Goal: Task Accomplishment & Management: Use online tool/utility

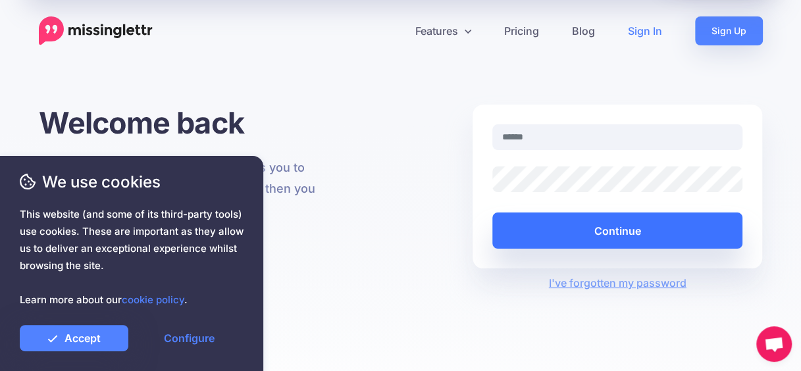
type input "**********"
click at [598, 235] on button "Continue" at bounding box center [617, 231] width 251 height 36
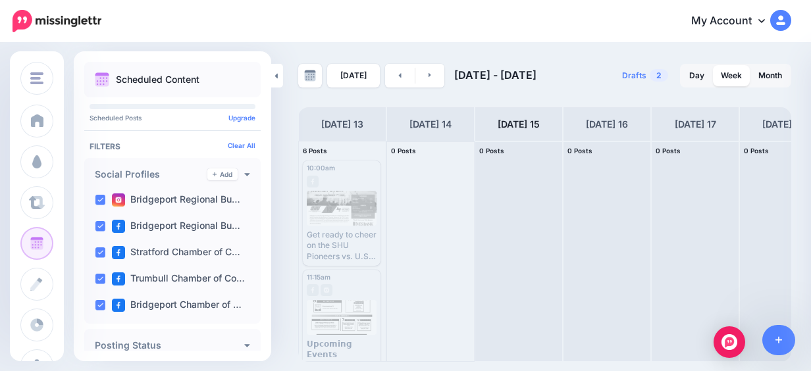
click at [461, 186] on div at bounding box center [430, 251] width 87 height 220
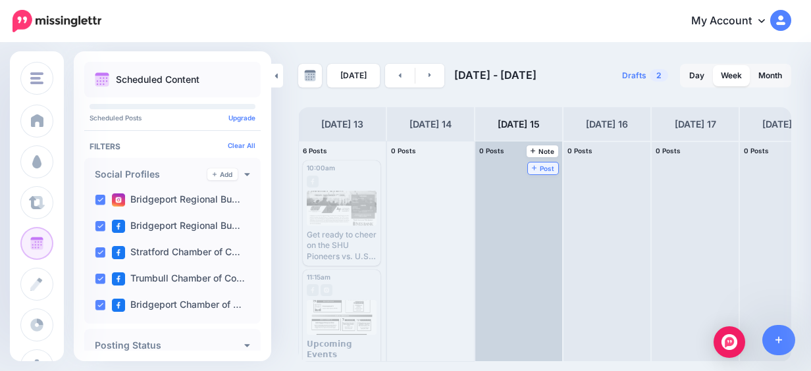
click at [532, 168] on icon at bounding box center [534, 168] width 5 height 7
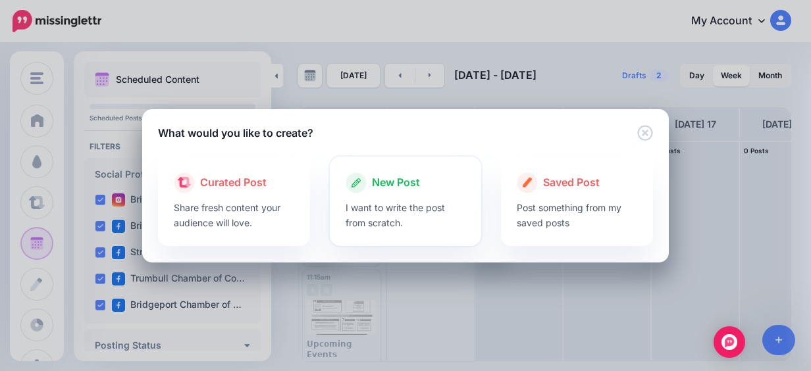
click at [471, 197] on div "New Post I want to write the post from scratch." at bounding box center [406, 201] width 152 height 89
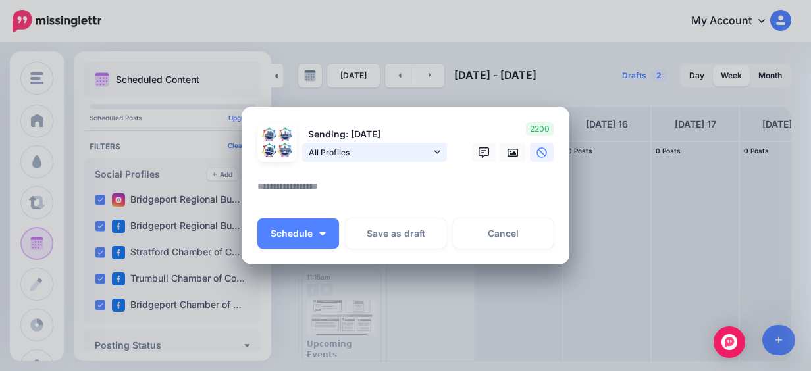
click at [435, 145] on link "All Profiles" at bounding box center [374, 152] width 145 height 19
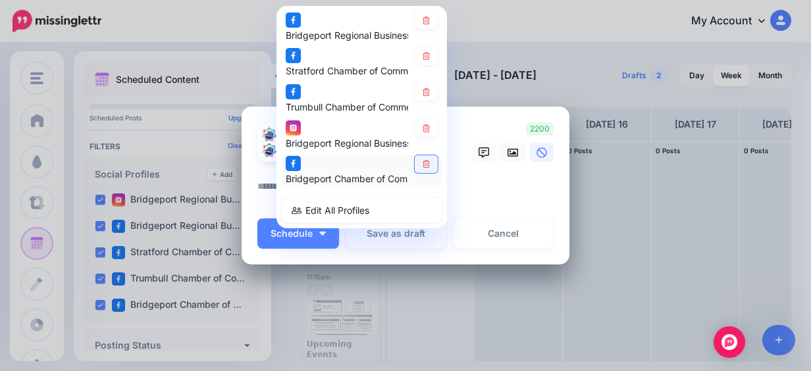
click at [429, 166] on link at bounding box center [426, 164] width 23 height 18
click at [421, 165] on icon at bounding box center [426, 165] width 10 height 8
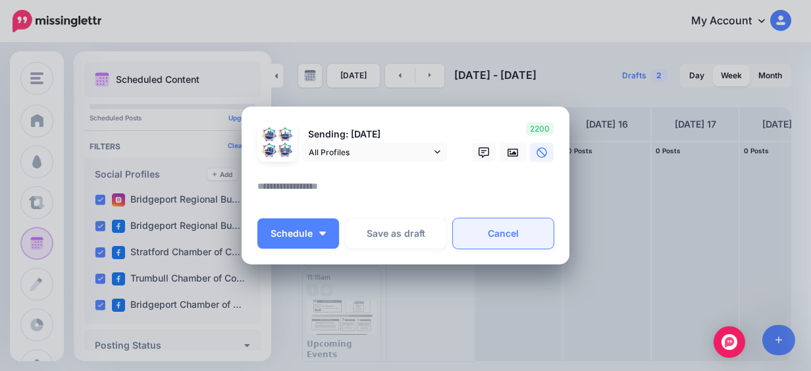
click at [500, 231] on link "Cancel" at bounding box center [503, 233] width 101 height 30
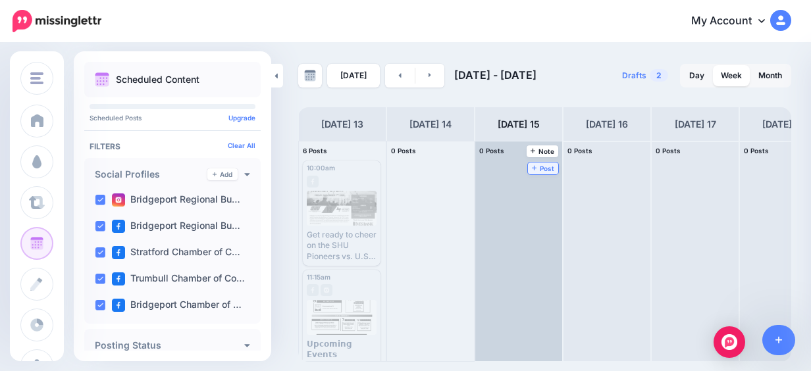
click at [534, 169] on icon at bounding box center [534, 168] width 5 height 5
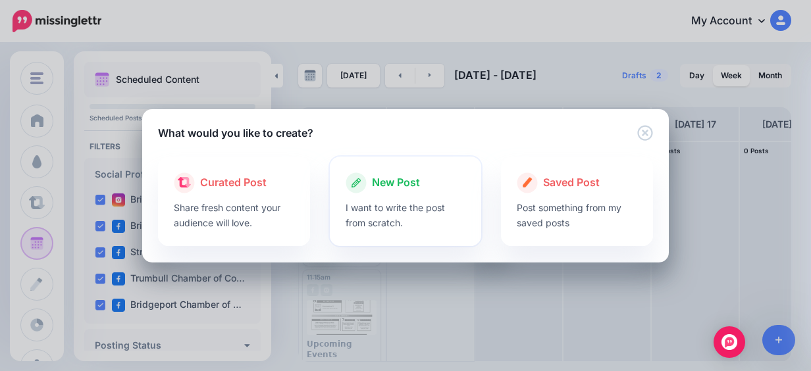
click at [384, 197] on div at bounding box center [405, 196] width 120 height 7
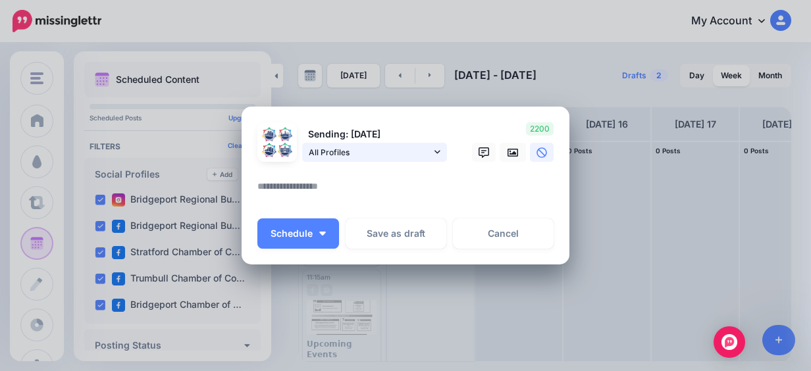
click at [404, 154] on span "All Profiles" at bounding box center [370, 152] width 122 height 14
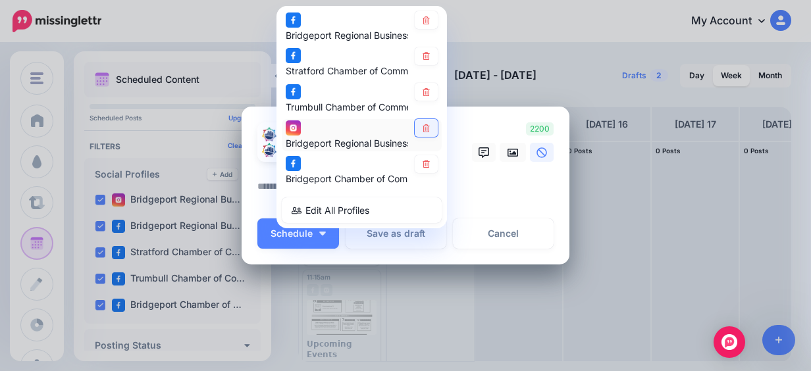
click at [417, 133] on link at bounding box center [426, 128] width 23 height 18
click at [499, 211] on div "Sending: [DATE] All Profiles" at bounding box center [405, 185] width 296 height 127
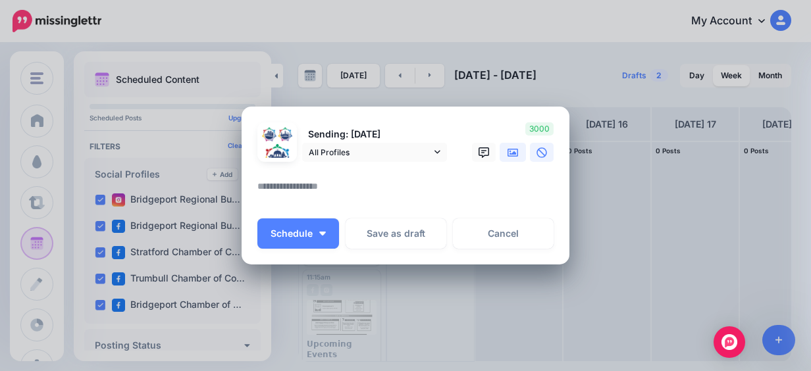
click at [511, 158] on link at bounding box center [512, 152] width 26 height 19
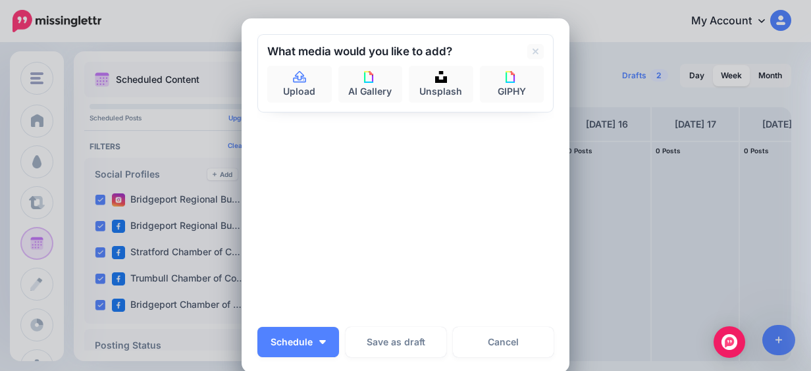
click at [321, 106] on div "What media would you like to add? Upload AI Gallery Unsplash GIPHY" at bounding box center [405, 73] width 296 height 78
click at [314, 101] on link "Upload" at bounding box center [299, 84] width 64 height 37
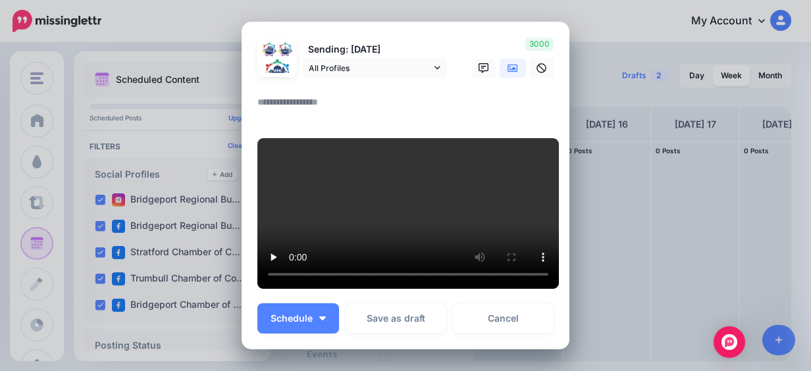
click at [312, 101] on textarea at bounding box center [408, 107] width 303 height 26
paste textarea "**********"
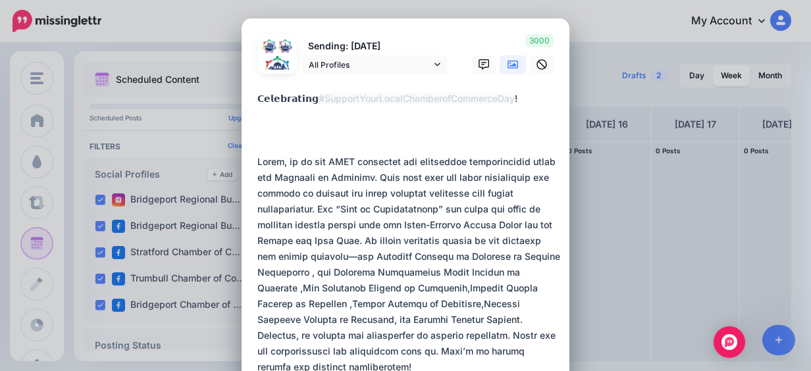
scroll to position [317, 0]
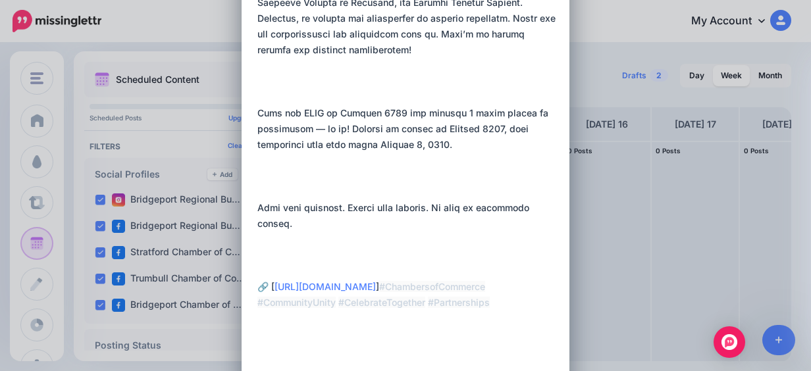
click at [257, 213] on textarea at bounding box center [408, 82] width 303 height 616
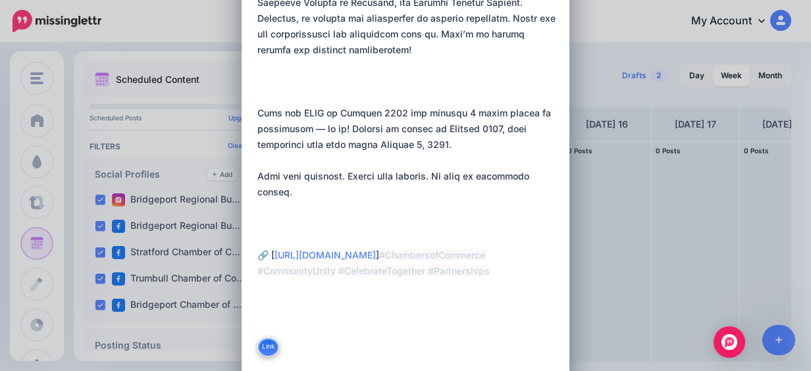
click at [257, 254] on textarea at bounding box center [408, 66] width 303 height 584
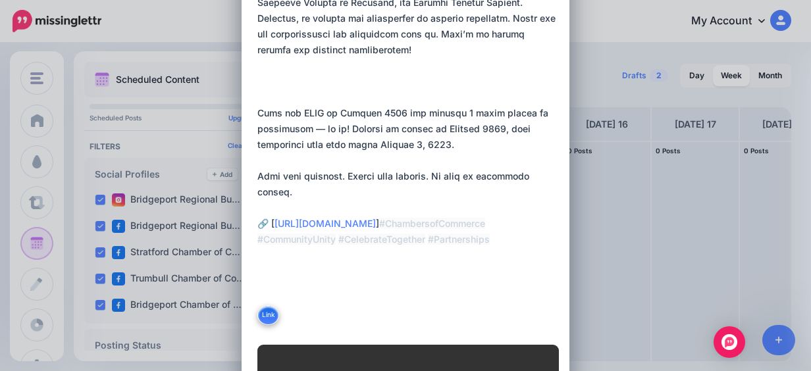
click at [257, 113] on textarea at bounding box center [408, 50] width 303 height 553
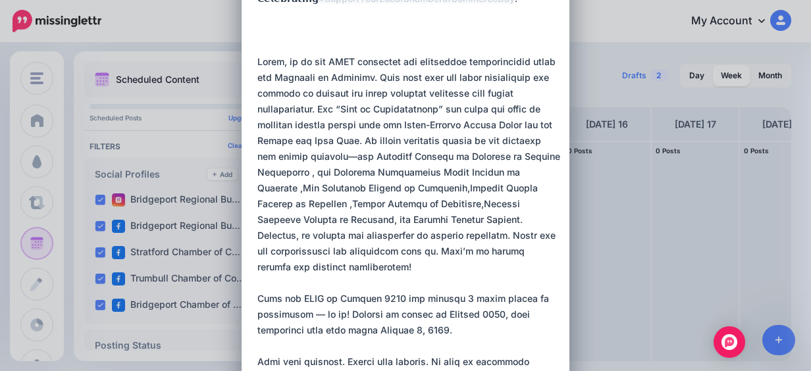
scroll to position [120, 0]
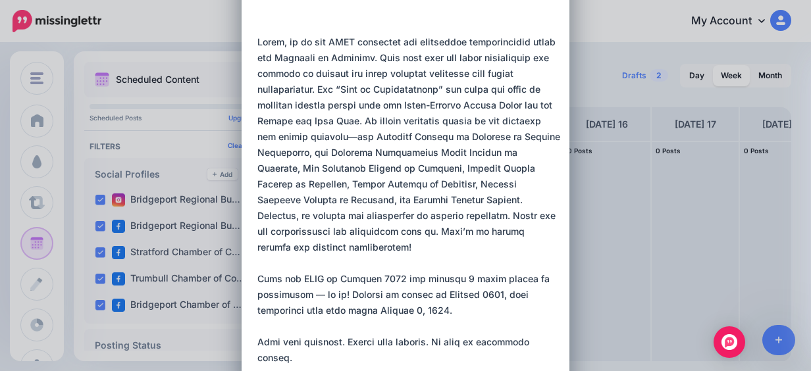
click at [420, 197] on textarea at bounding box center [408, 231] width 303 height 521
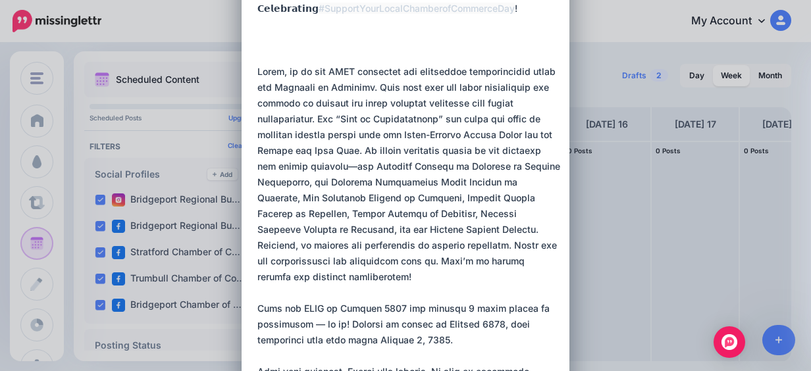
scroll to position [0, 0]
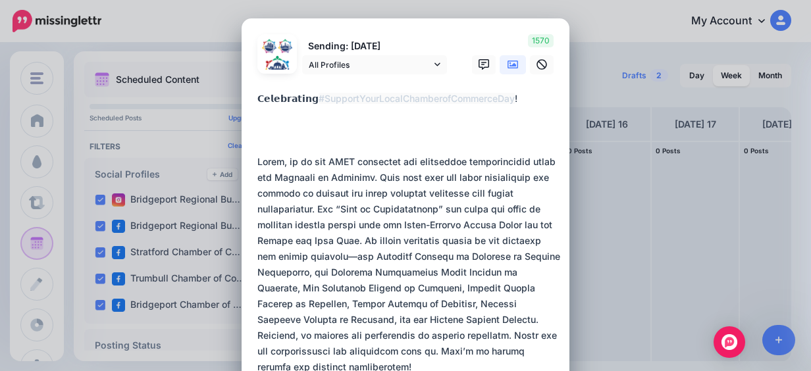
click at [260, 141] on textarea at bounding box center [408, 351] width 303 height 521
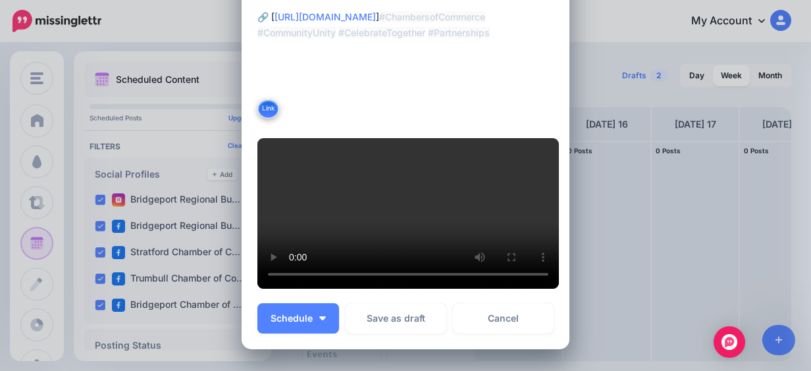
scroll to position [600, 0]
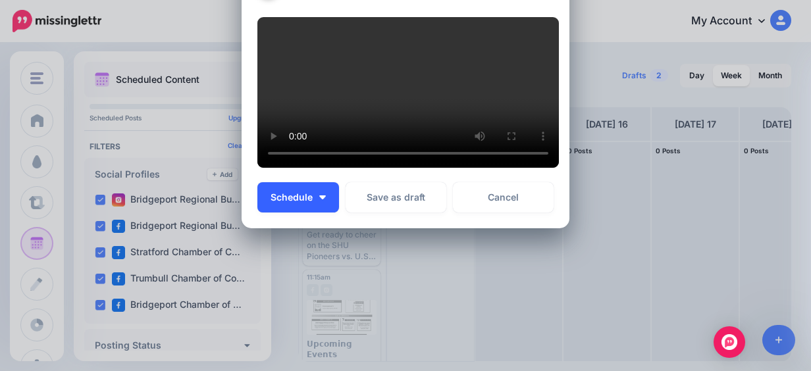
type textarea "**********"
click at [310, 192] on button "Schedule" at bounding box center [298, 197] width 82 height 30
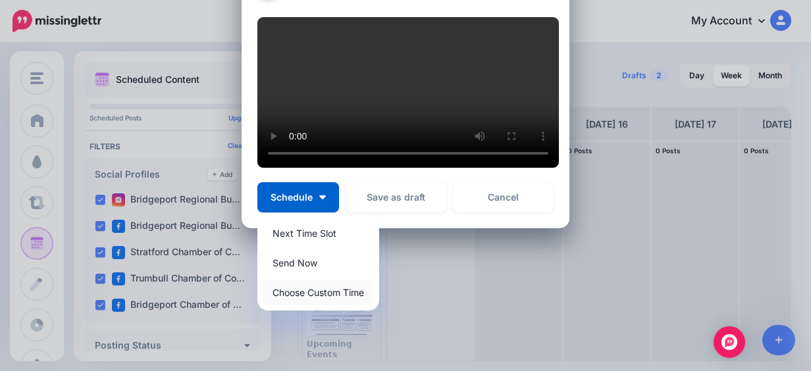
click at [319, 297] on link "Choose Custom Time" at bounding box center [318, 293] width 111 height 26
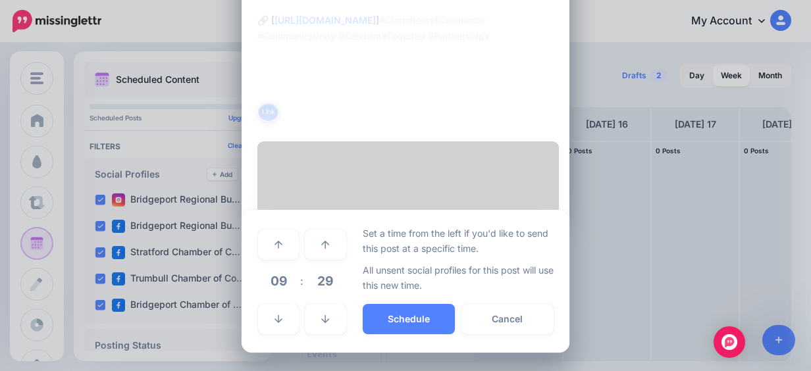
scroll to position [476, 0]
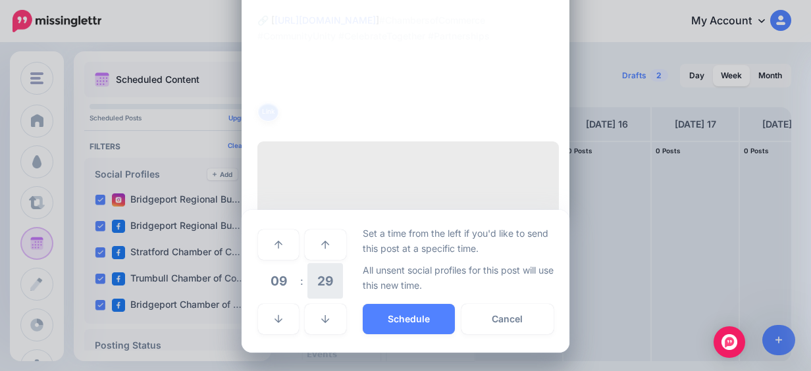
click at [319, 291] on span "29" at bounding box center [325, 281] width 36 height 36
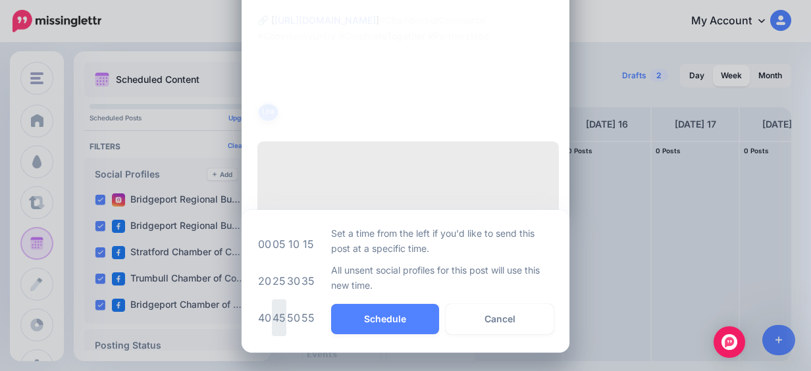
click at [278, 308] on td "45" at bounding box center [279, 317] width 14 height 37
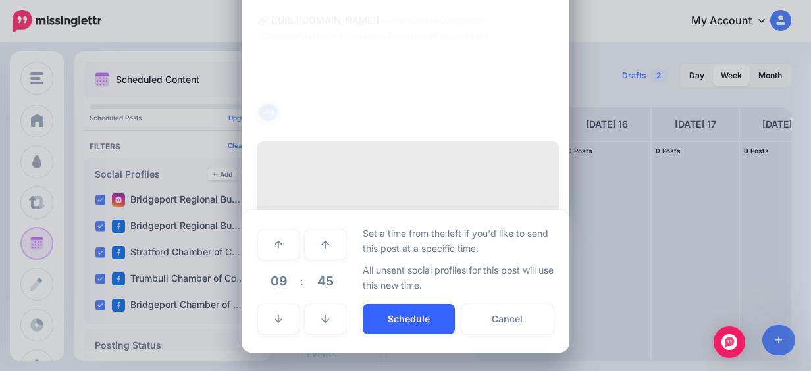
click at [405, 308] on button "Schedule" at bounding box center [409, 319] width 92 height 30
